Goal: Check status: Check status

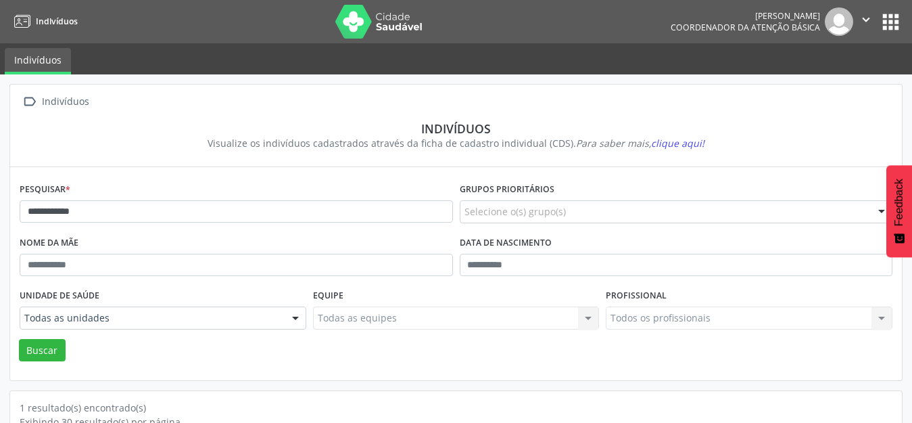
scroll to position [129, 0]
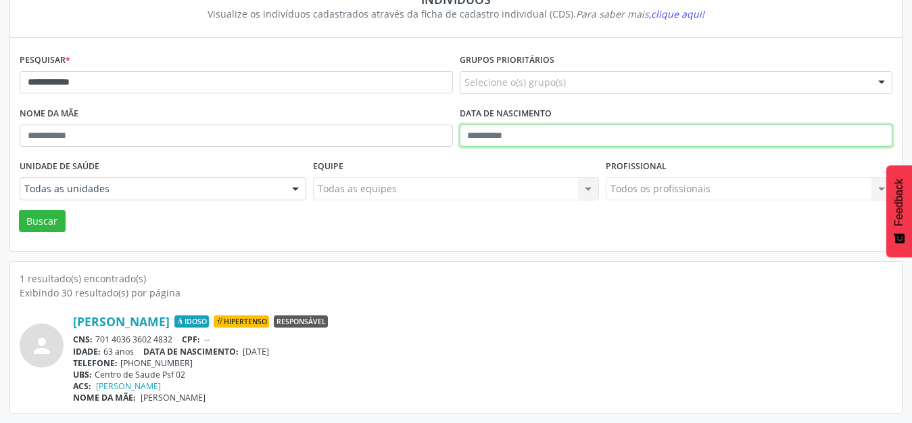
click at [477, 141] on input "text" at bounding box center [676, 135] width 433 height 23
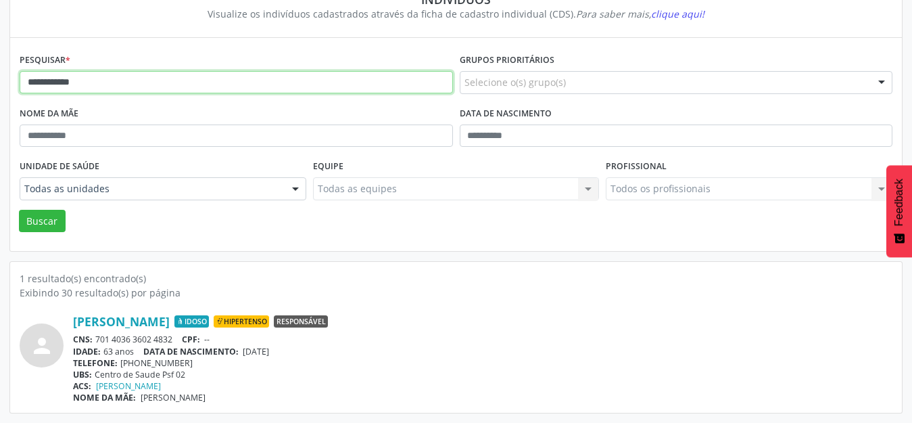
drag, startPoint x: 97, startPoint y: 82, endPoint x: 0, endPoint y: 139, distance: 112.7
click at [0, 139] on div "**********" at bounding box center [456, 183] width 912 height 477
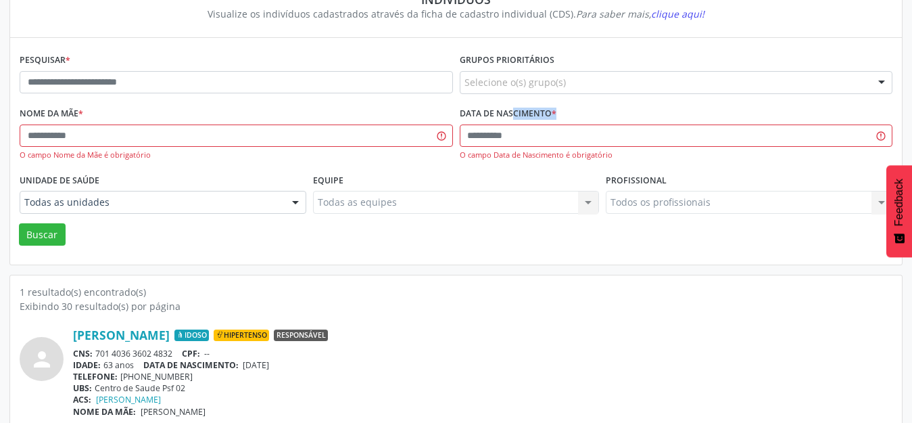
drag, startPoint x: 471, startPoint y: 122, endPoint x: 473, endPoint y: 139, distance: 17.0
click at [473, 139] on div "Data de nascimento * O campo Data de Nascimento é obrigatório" at bounding box center [676, 136] width 440 height 67
click at [473, 139] on input "text" at bounding box center [676, 135] width 433 height 23
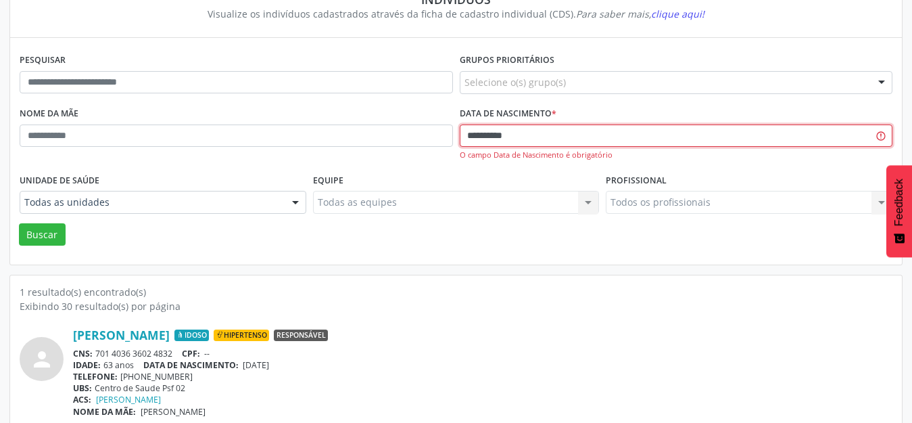
click at [19, 223] on button "Buscar" at bounding box center [42, 234] width 47 height 23
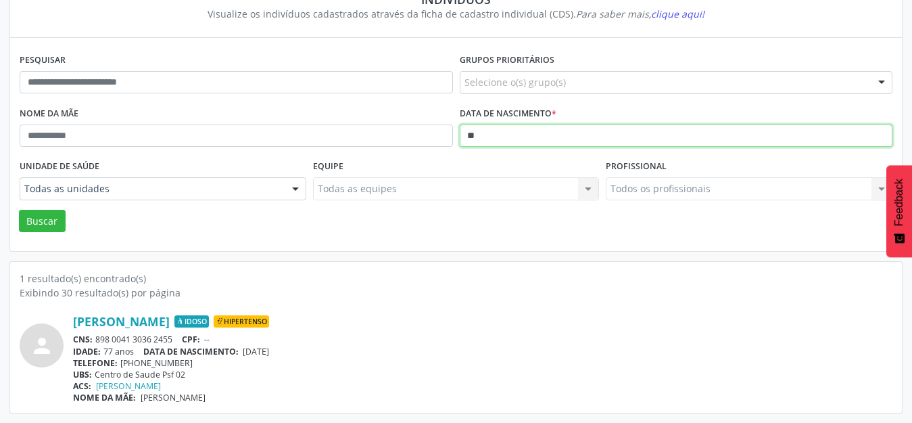
type input "*"
click at [19, 210] on button "Buscar" at bounding box center [42, 221] width 47 height 23
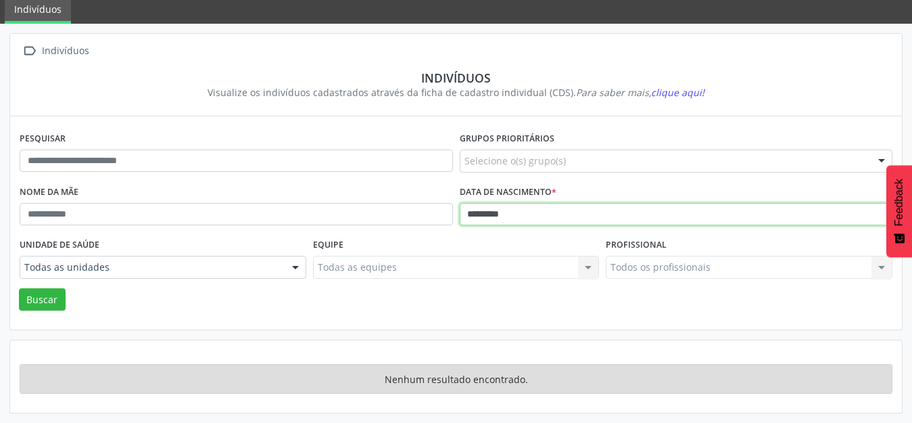
scroll to position [51, 0]
click at [543, 221] on input "*********" at bounding box center [676, 214] width 433 height 23
click at [19, 288] on button "Buscar" at bounding box center [42, 299] width 47 height 23
type input "*"
click at [517, 214] on input "*" at bounding box center [676, 214] width 433 height 23
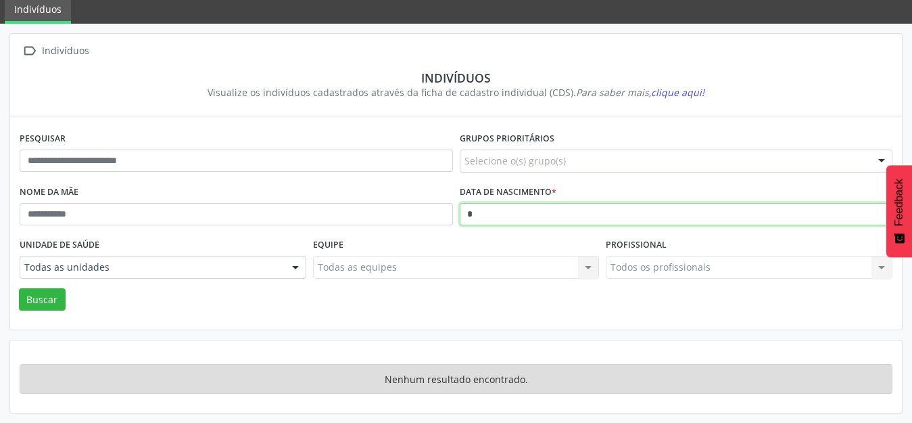
click at [504, 214] on input "*" at bounding box center [676, 214] width 433 height 23
type input "**********"
click at [19, 288] on button "Buscar" at bounding box center [42, 299] width 47 height 23
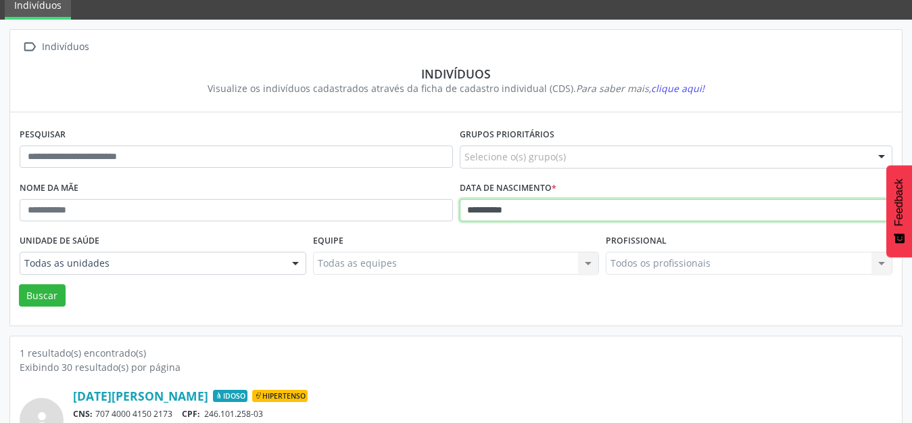
scroll to position [129, 0]
